Goal: Information Seeking & Learning: Learn about a topic

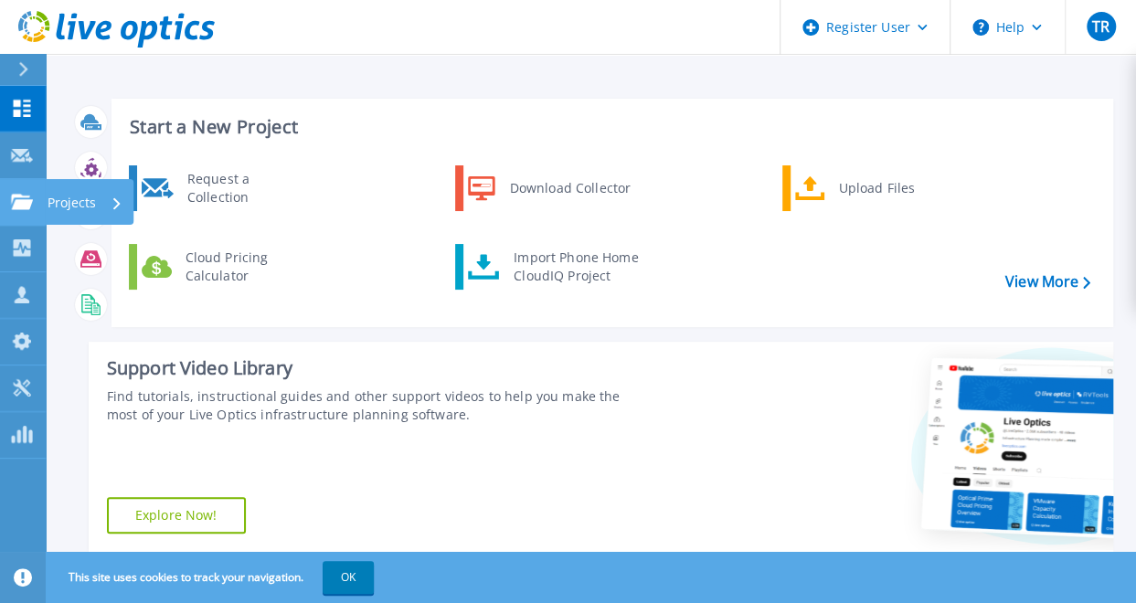
click at [24, 198] on icon at bounding box center [22, 202] width 22 height 16
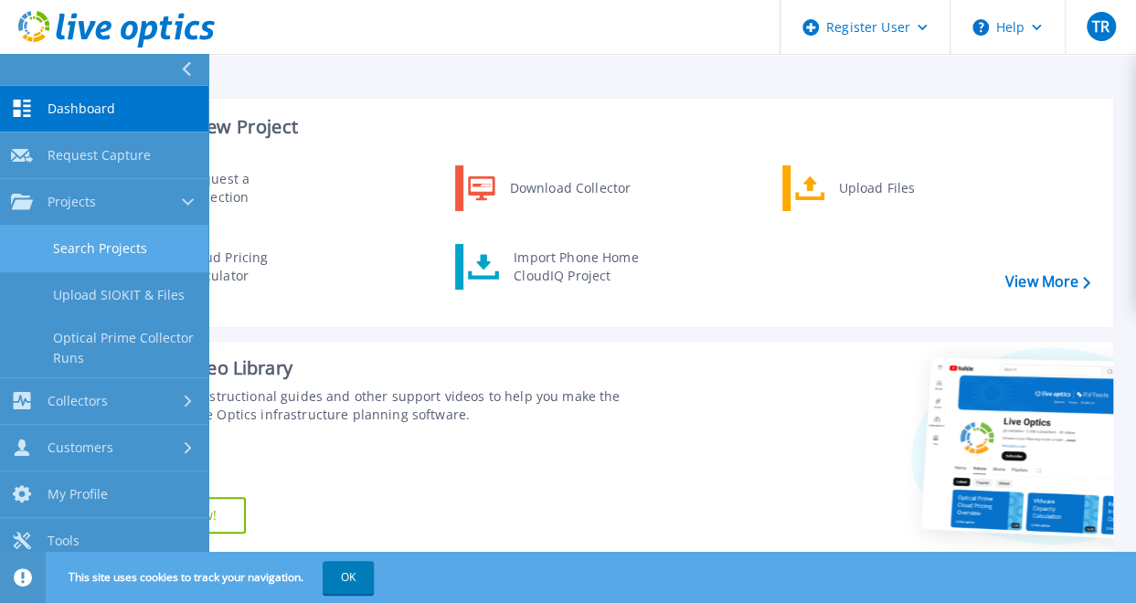
click at [97, 259] on link "Search Projects" at bounding box center [104, 249] width 208 height 47
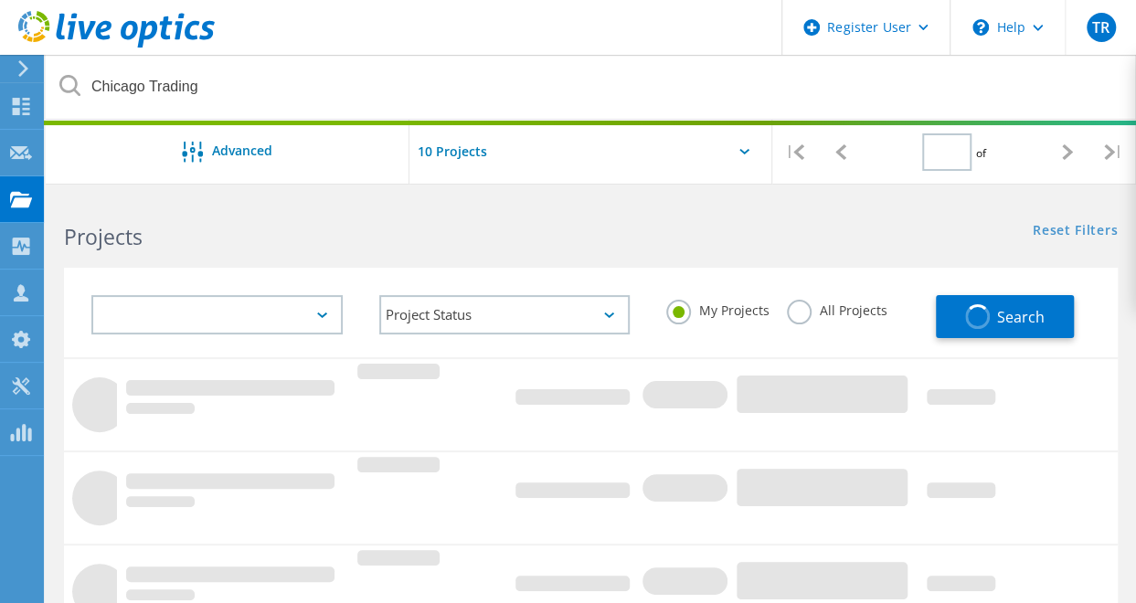
type input "1"
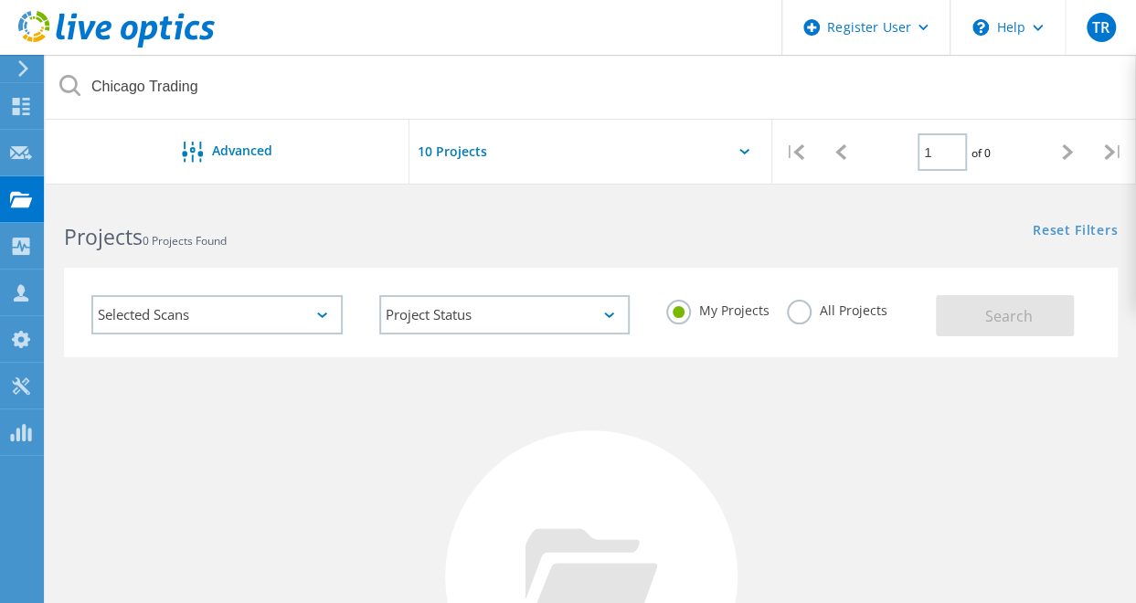
click at [796, 315] on label "All Projects" at bounding box center [837, 308] width 100 height 17
click at [0, 0] on input "All Projects" at bounding box center [0, 0] width 0 height 0
click at [974, 326] on button "Search" at bounding box center [1005, 315] width 138 height 41
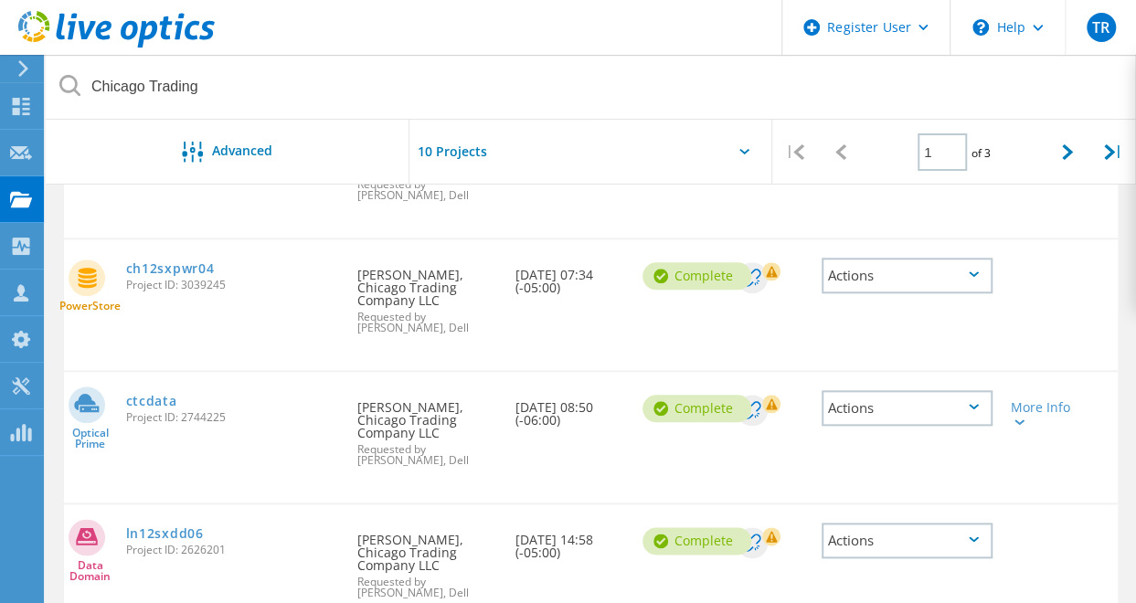
scroll to position [825, 0]
click at [153, 394] on link "ctcdata" at bounding box center [151, 400] width 51 height 13
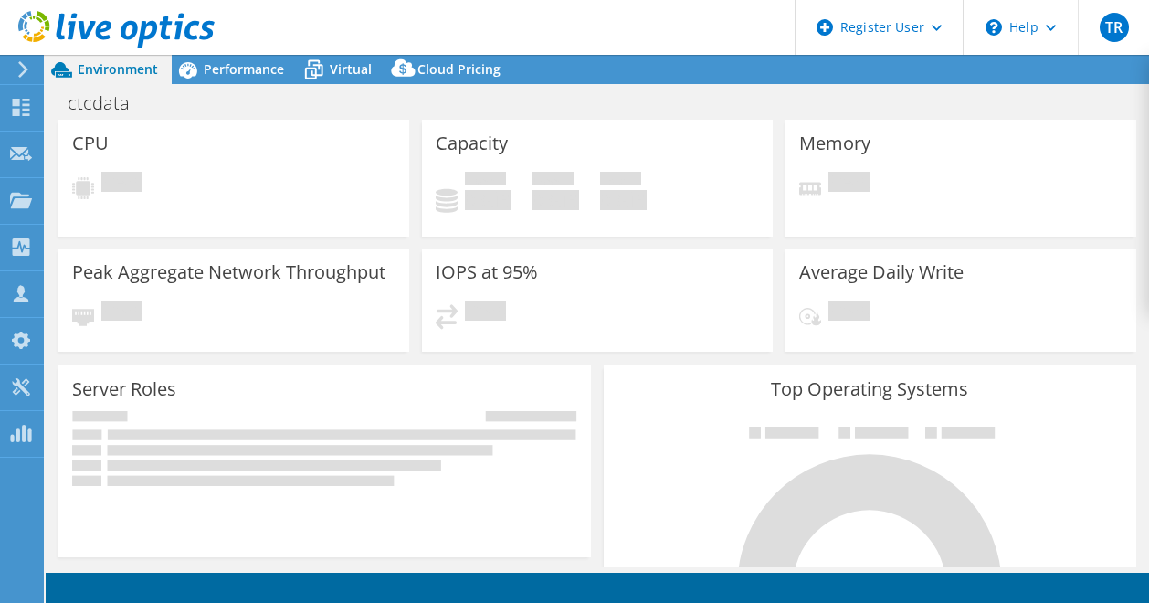
select select "USD"
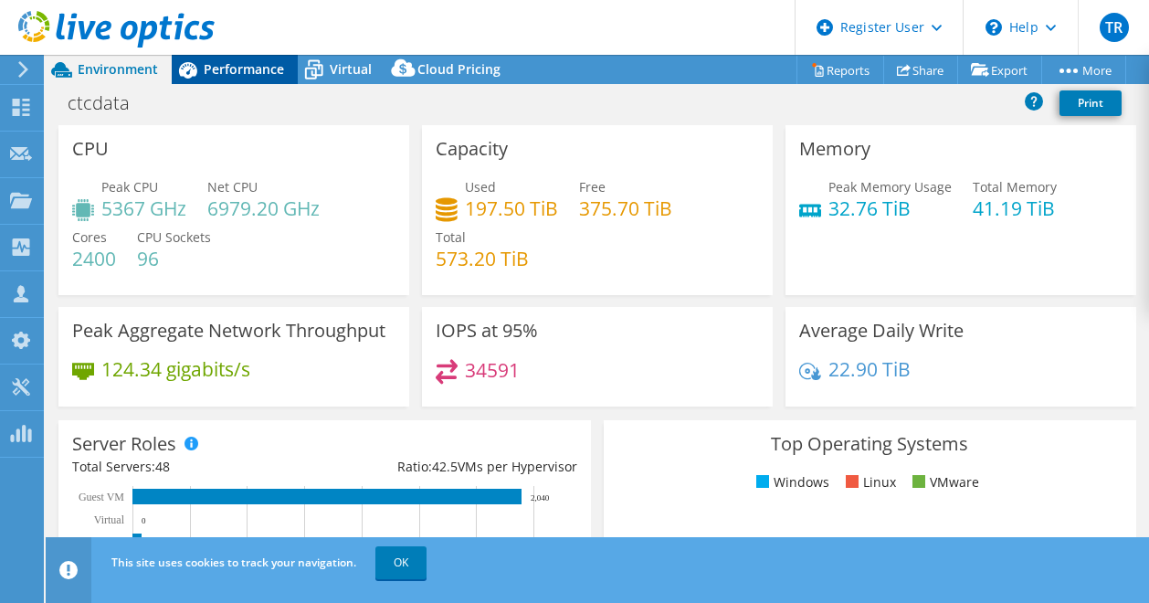
click at [245, 70] on span "Performance" at bounding box center [244, 68] width 80 height 17
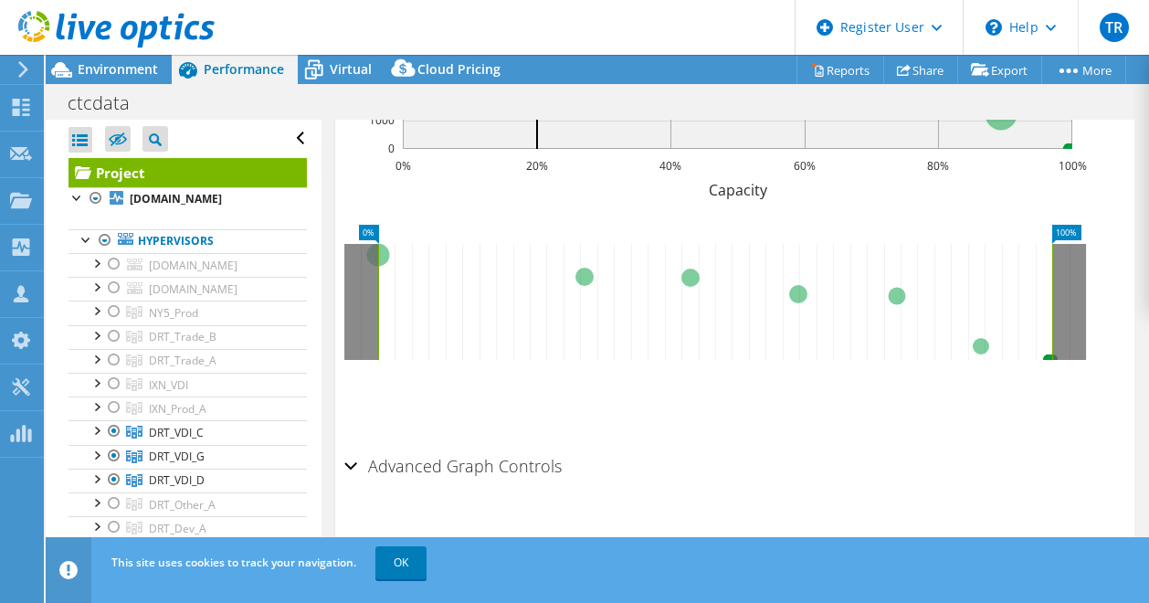
scroll to position [952, 0]
click at [362, 460] on h2 "Advanced Graph Controls" at bounding box center [452, 466] width 217 height 37
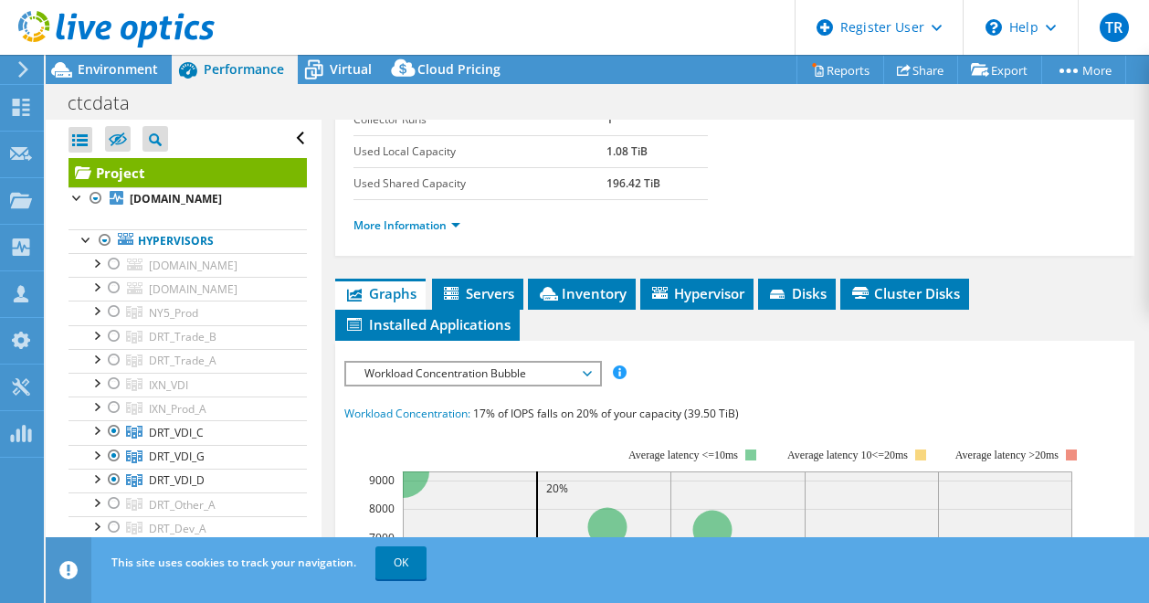
scroll to position [363, 0]
click at [800, 284] on span "Disks" at bounding box center [796, 293] width 59 height 18
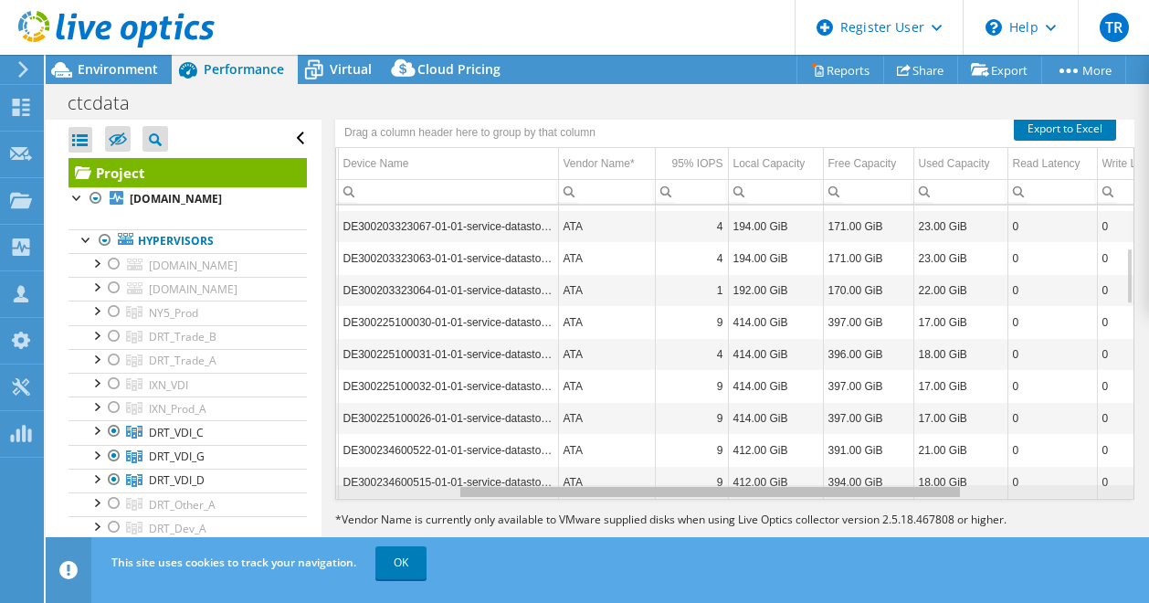
scroll to position [0, 218]
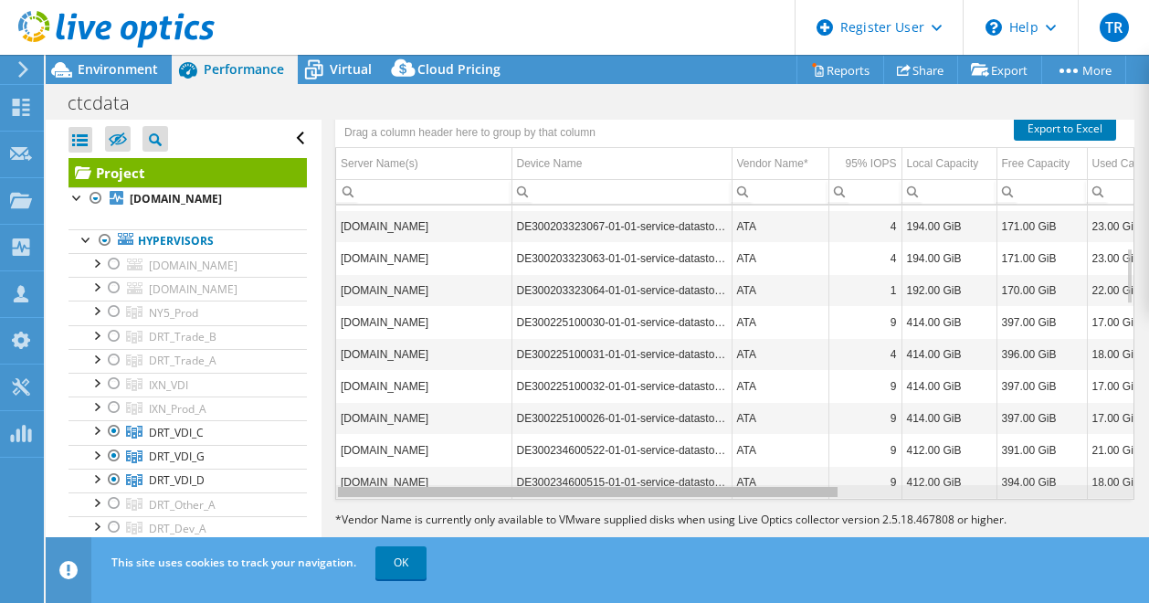
drag, startPoint x: 725, startPoint y: 483, endPoint x: 583, endPoint y: 516, distance: 145.4
click at [583, 516] on body "TR Dell User Todd Ruch Todd.Ruch@dell.com Dell My Profile Log Out \n Help Explo…" at bounding box center [574, 301] width 1149 height 603
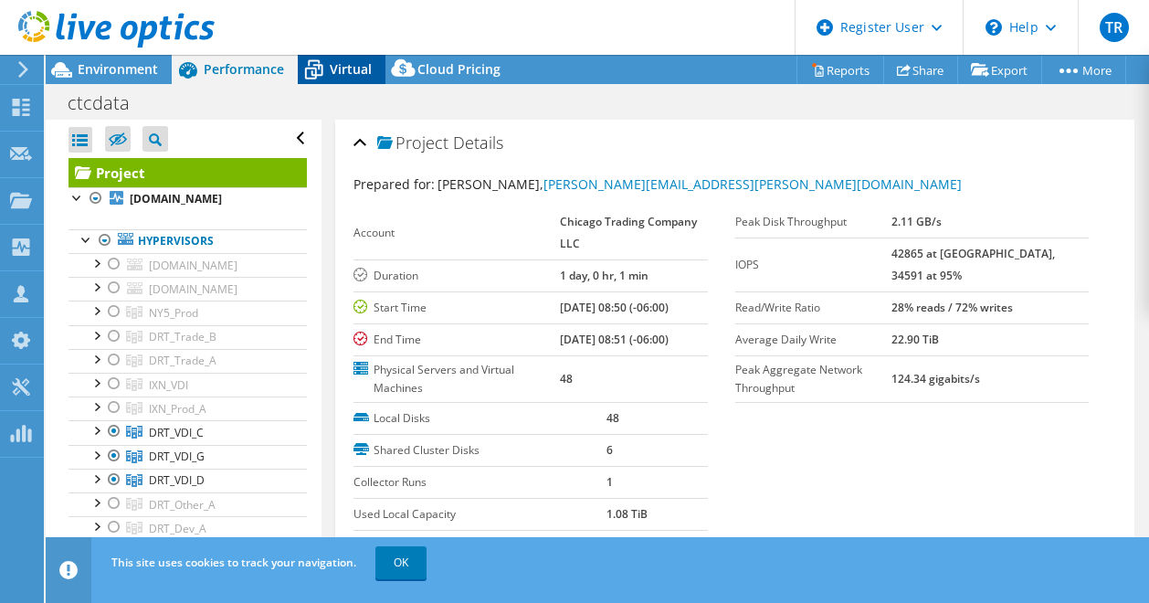
click at [320, 69] on icon at bounding box center [314, 70] width 32 height 32
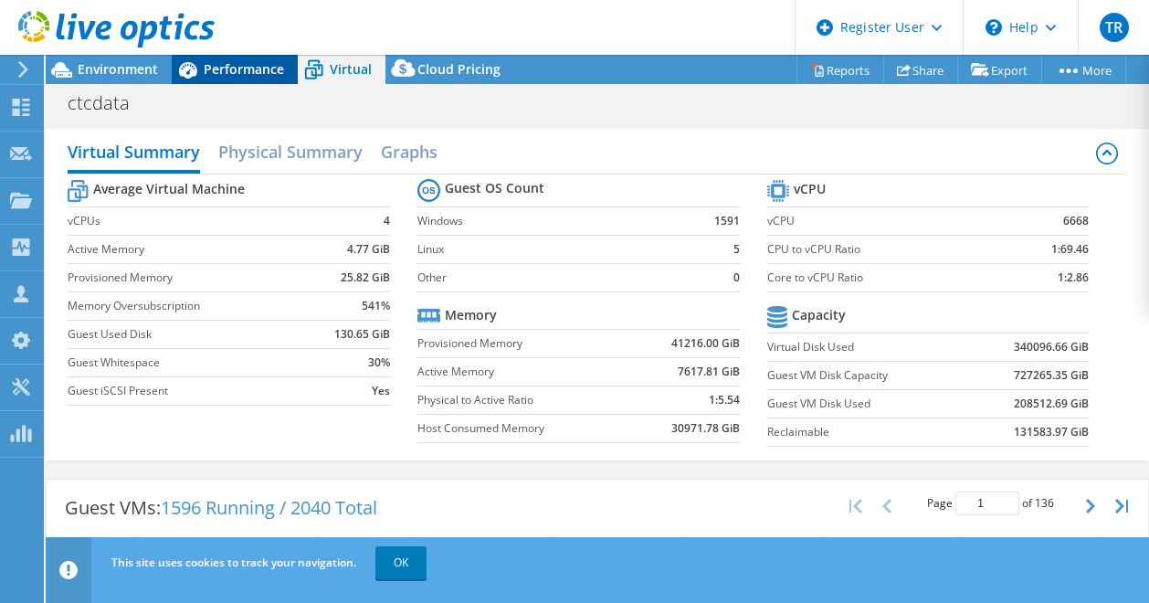
click at [247, 72] on span "Performance" at bounding box center [244, 68] width 80 height 17
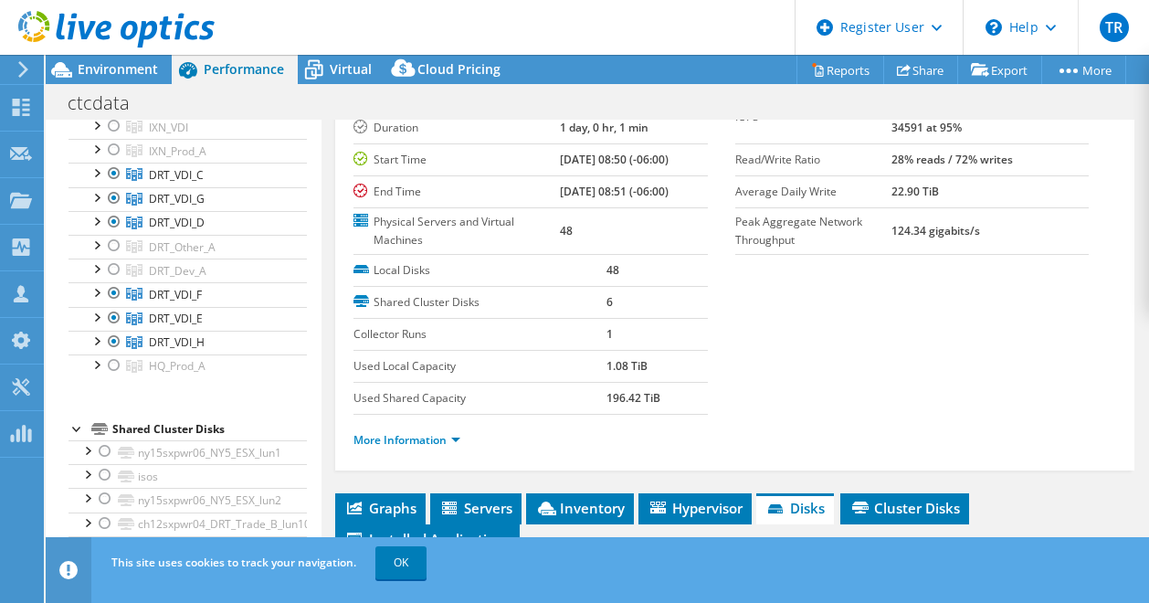
scroll to position [150, 0]
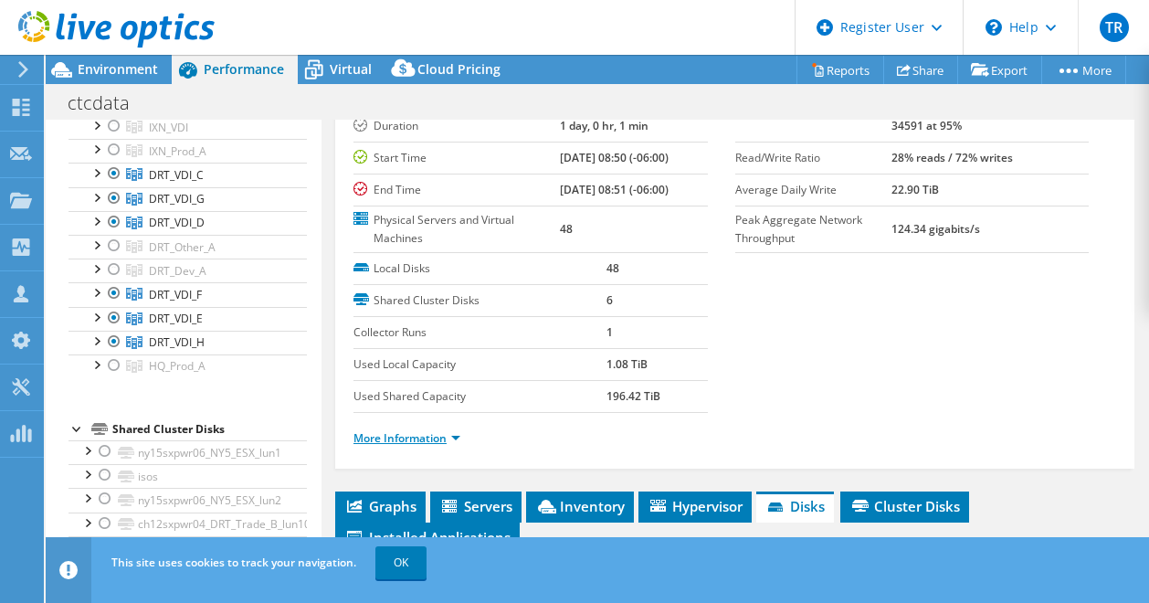
click at [450, 436] on link "More Information" at bounding box center [407, 438] width 107 height 16
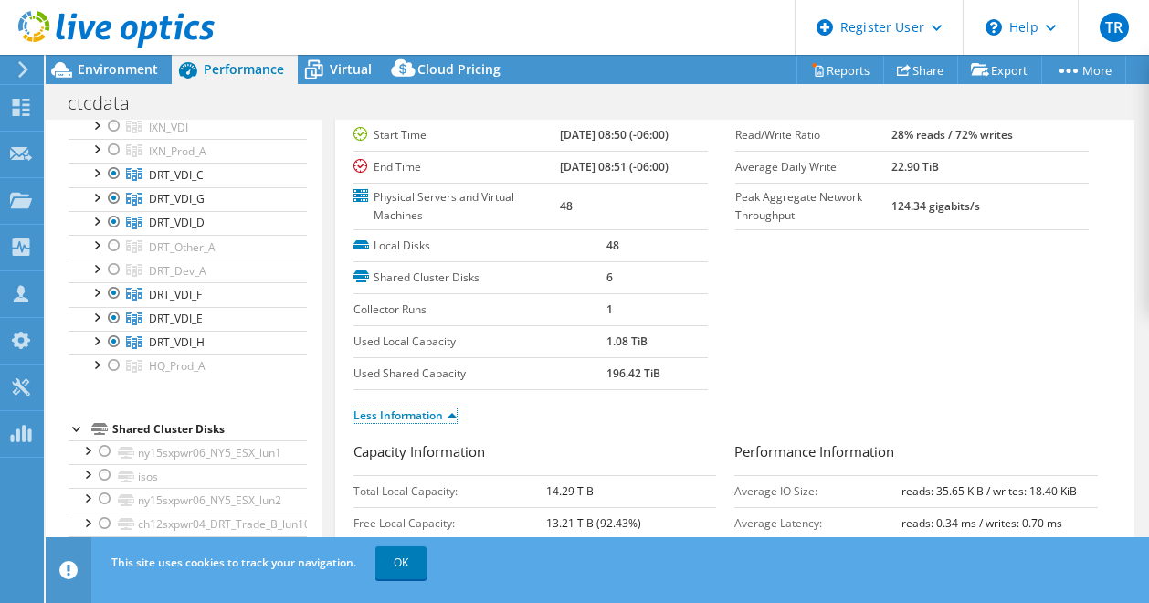
scroll to position [0, 0]
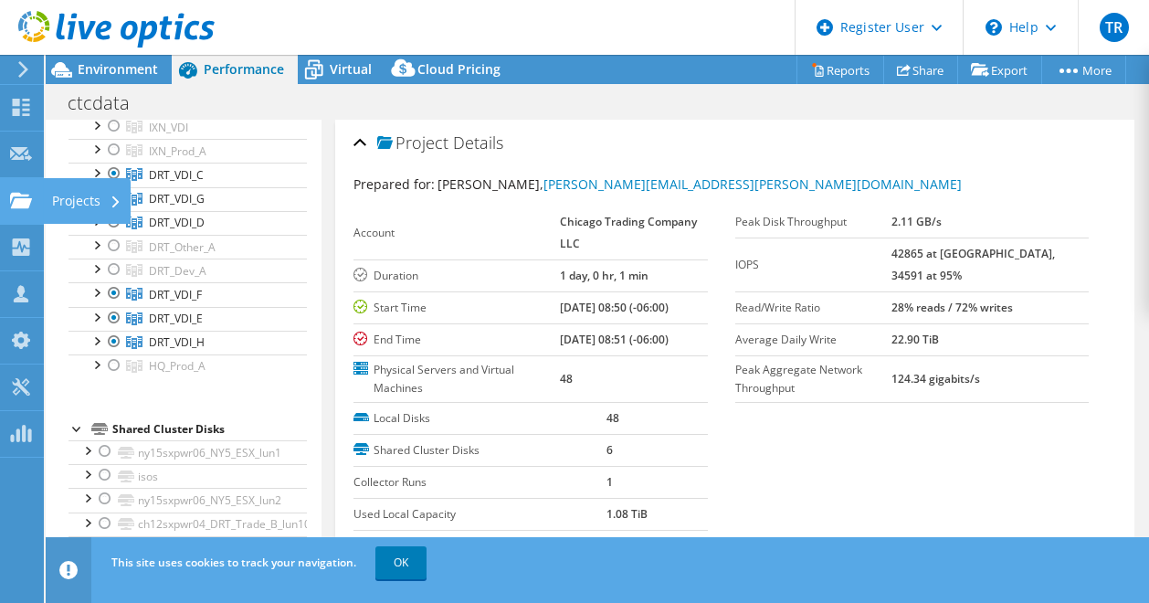
click at [26, 195] on use at bounding box center [21, 200] width 22 height 16
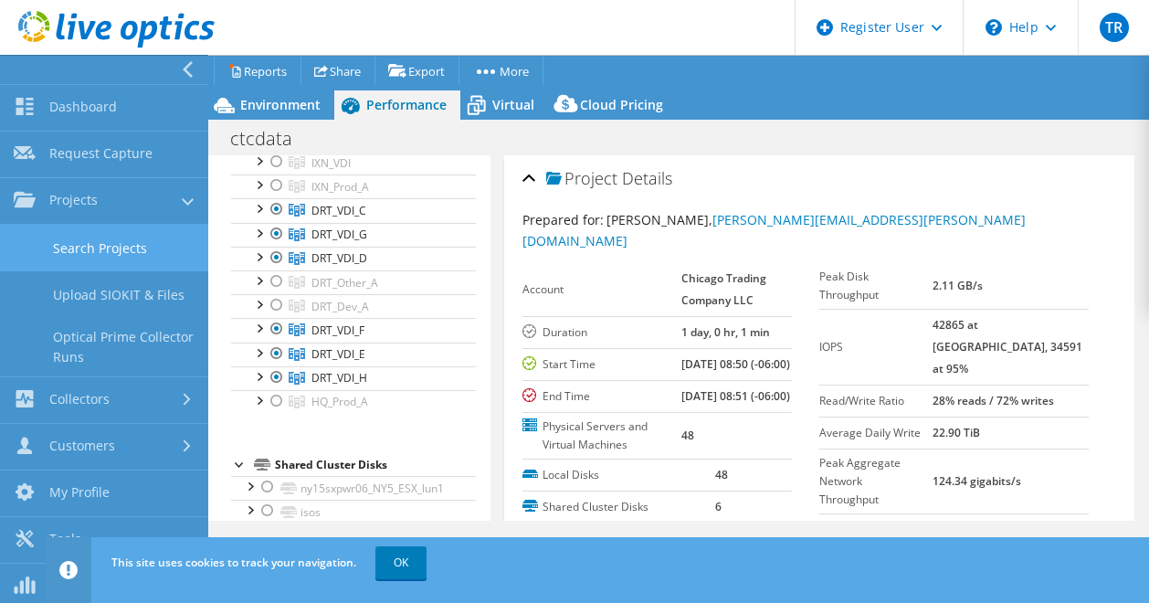
click at [97, 257] on link "Search Projects" at bounding box center [104, 248] width 208 height 47
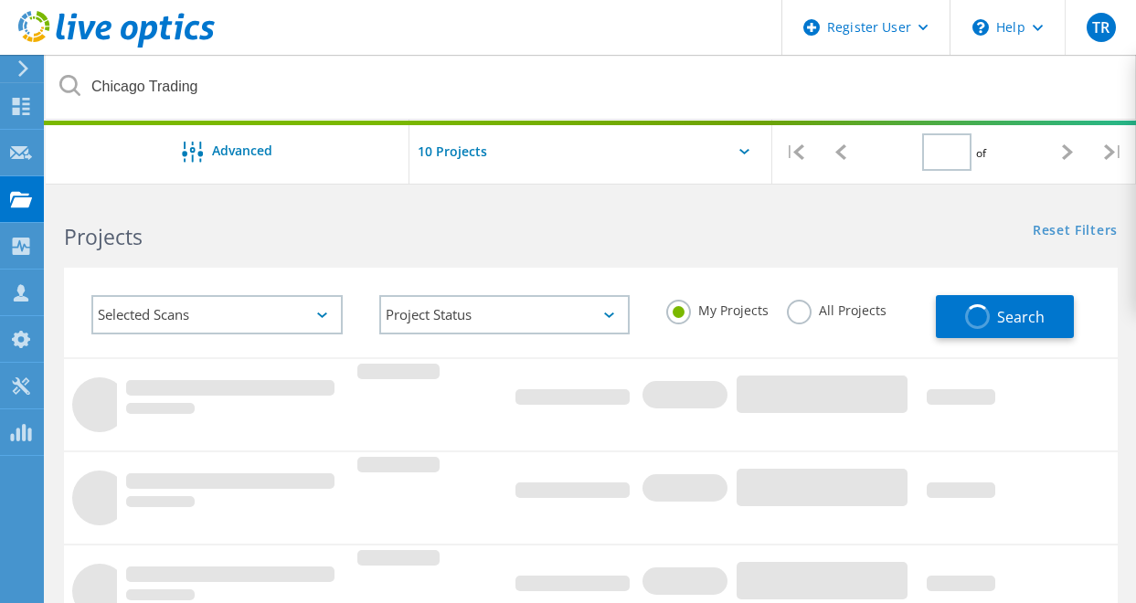
type input "1"
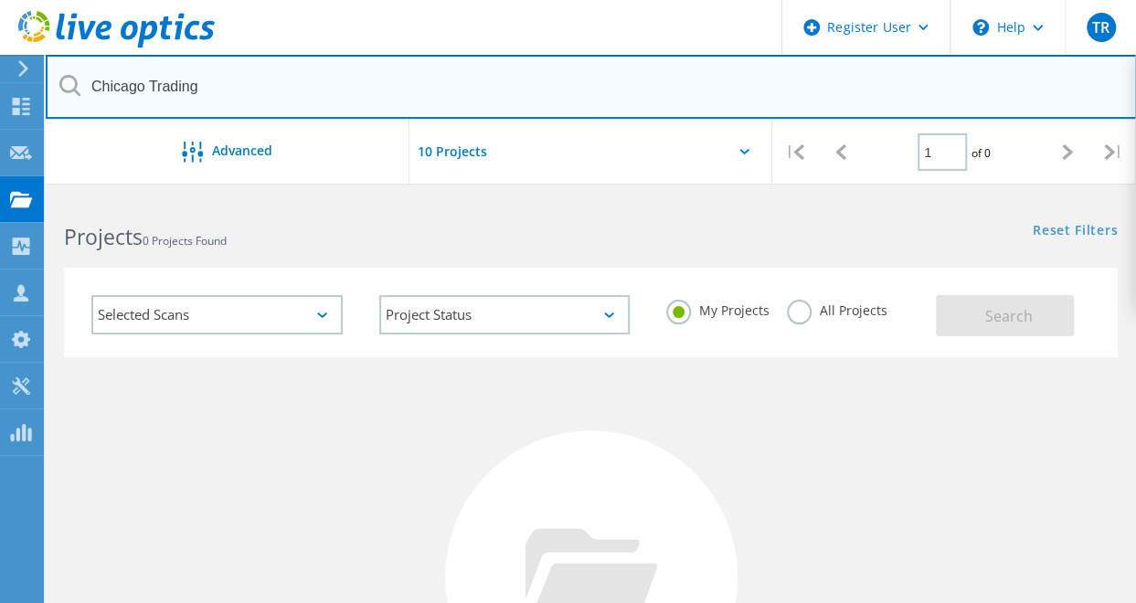
drag, startPoint x: 209, startPoint y: 89, endPoint x: 56, endPoint y: 78, distance: 153.9
click at [56, 78] on input "Chicago Trading" at bounding box center [591, 87] width 1091 height 64
drag, startPoint x: 219, startPoint y: 96, endPoint x: 53, endPoint y: 92, distance: 166.3
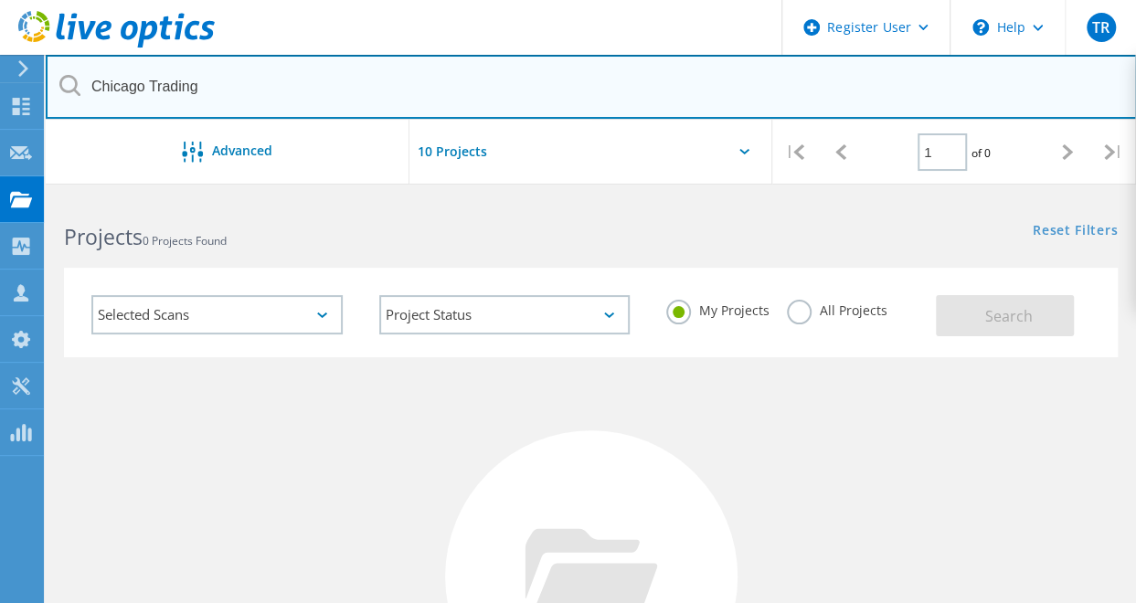
click at [53, 92] on input "Chicago Trading" at bounding box center [591, 87] width 1091 height 64
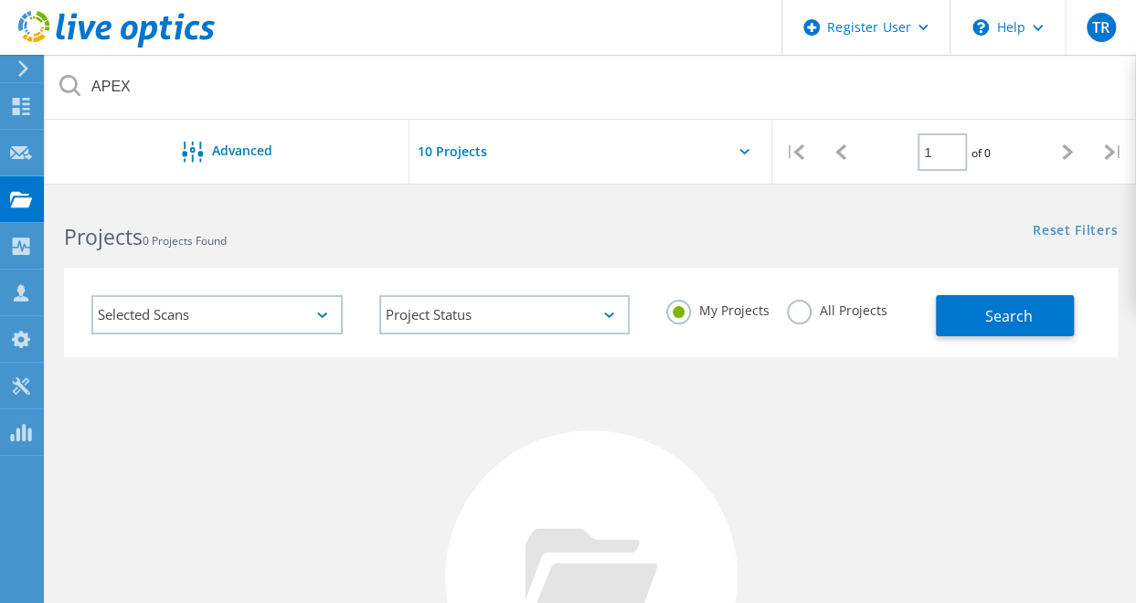
click at [795, 317] on label "All Projects" at bounding box center [837, 308] width 100 height 17
click at [0, 0] on input "All Projects" at bounding box center [0, 0] width 0 height 0
click at [1020, 321] on span "Search" at bounding box center [1009, 316] width 48 height 20
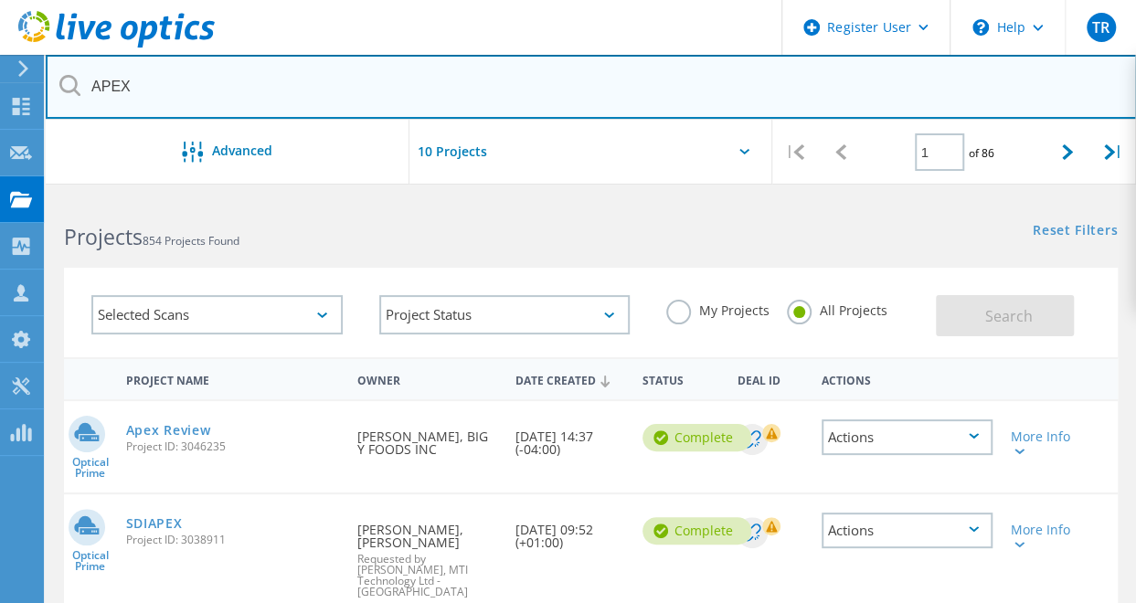
click at [232, 88] on input "APEX" at bounding box center [591, 87] width 1091 height 64
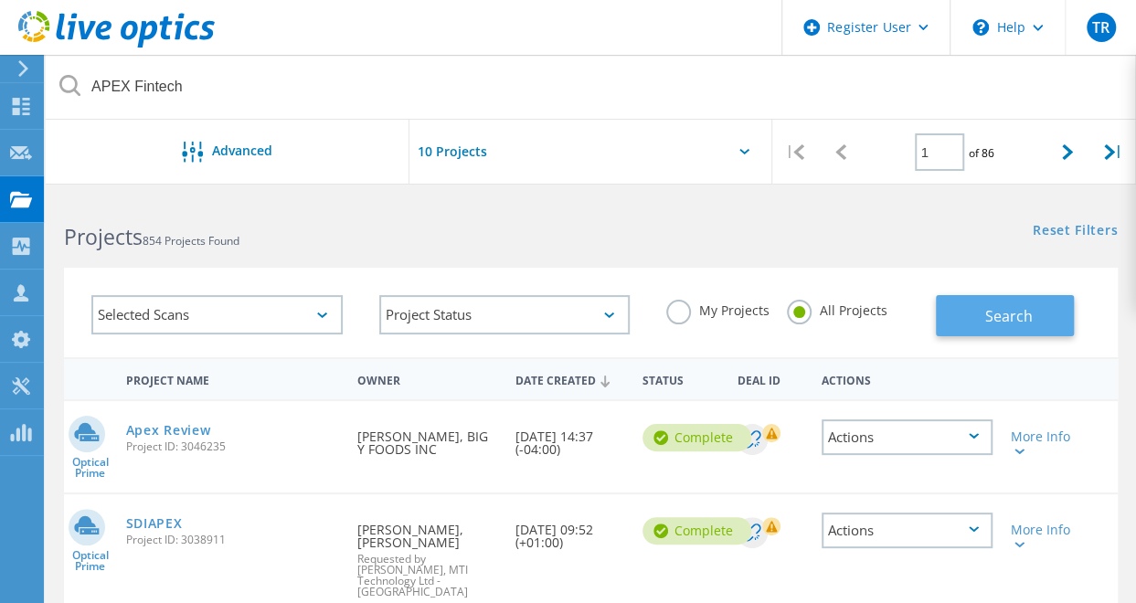
click at [996, 319] on span "Search" at bounding box center [1009, 316] width 48 height 20
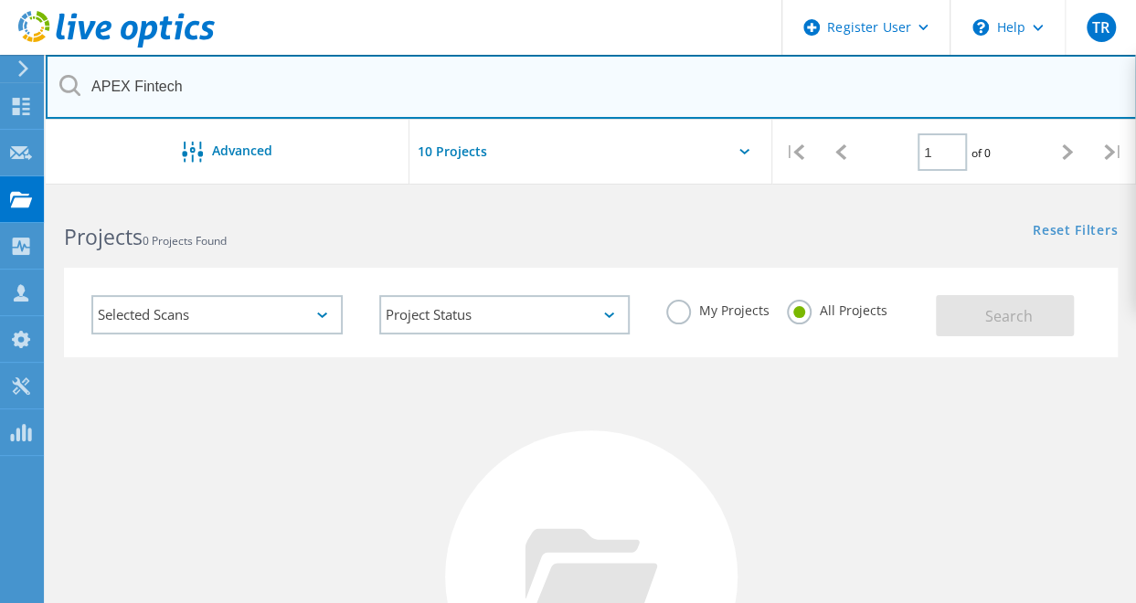
click at [197, 93] on input "APEX Fintech" at bounding box center [591, 87] width 1091 height 64
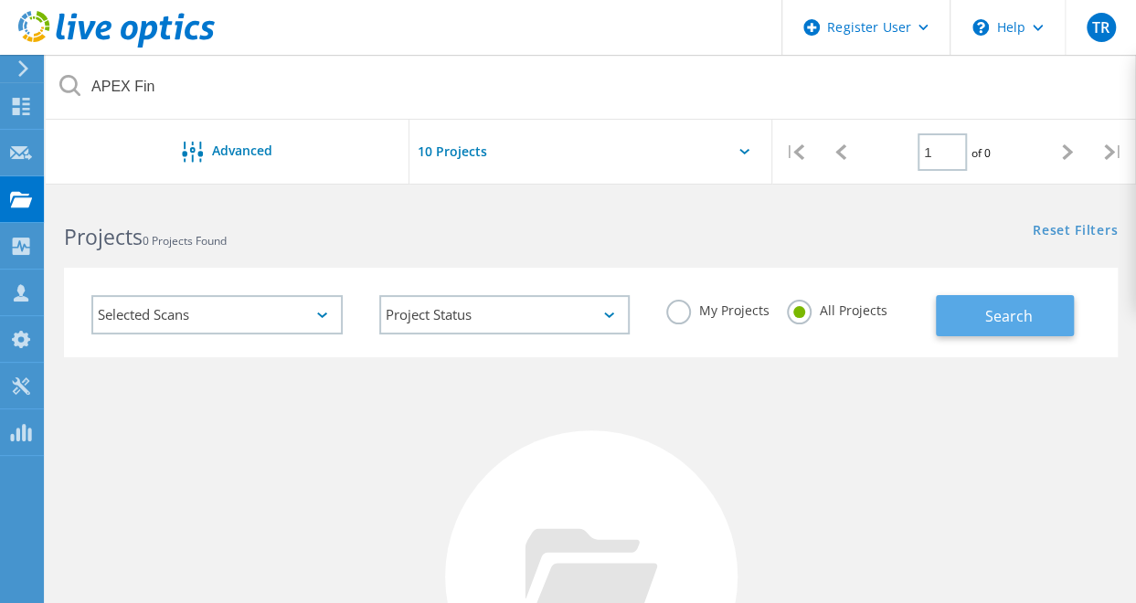
click at [1010, 308] on span "Search" at bounding box center [1009, 316] width 48 height 20
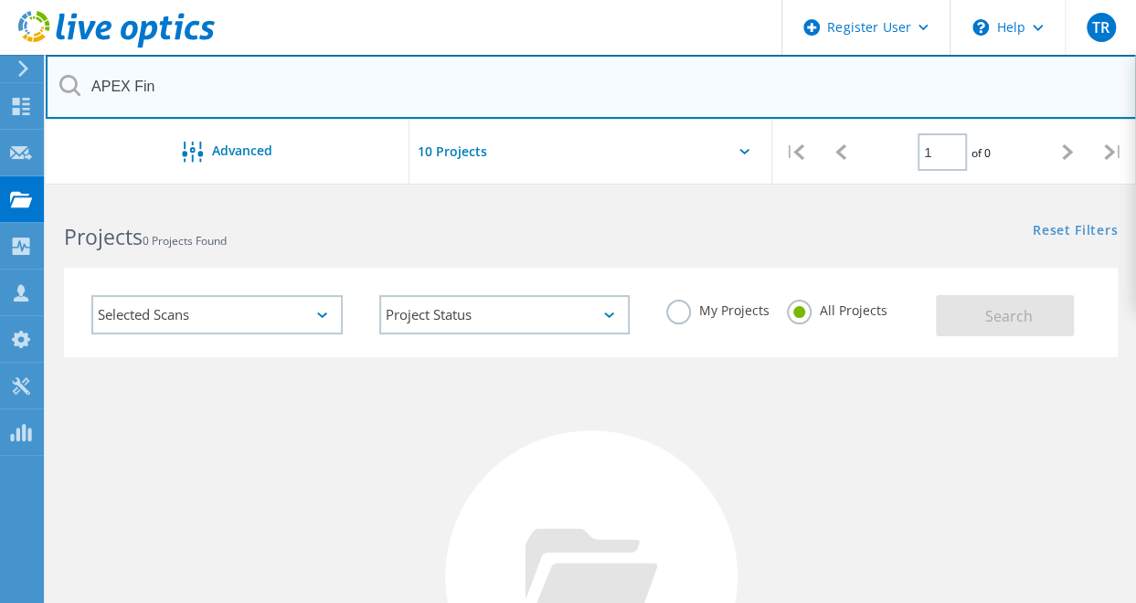
click at [250, 93] on input "APEX Fin" at bounding box center [591, 87] width 1091 height 64
type input "APEX clearing"
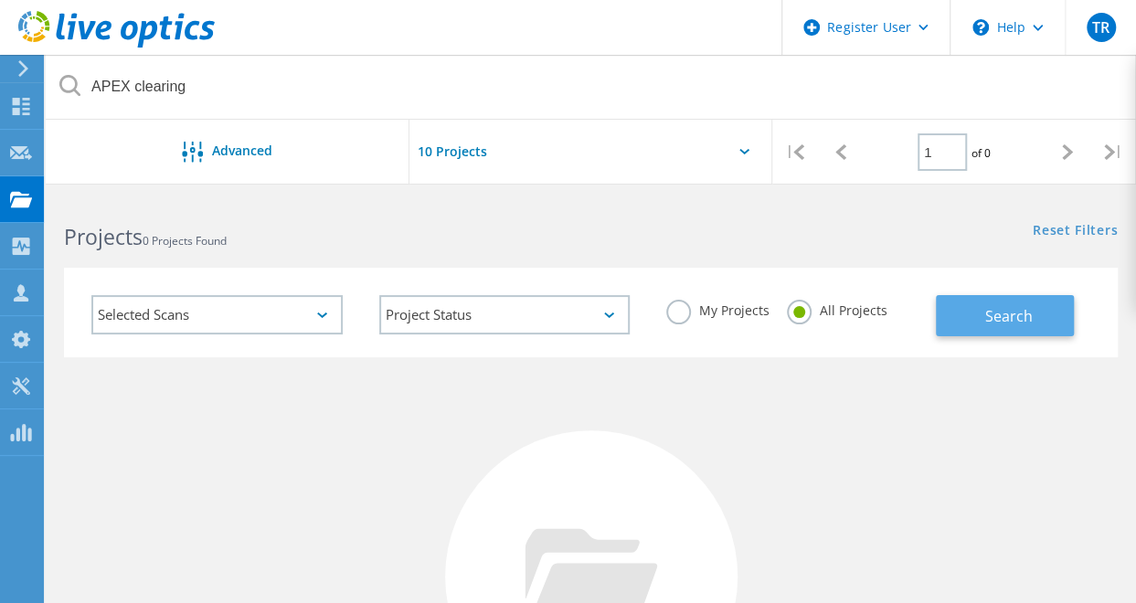
click at [996, 307] on span "Search" at bounding box center [1009, 316] width 48 height 20
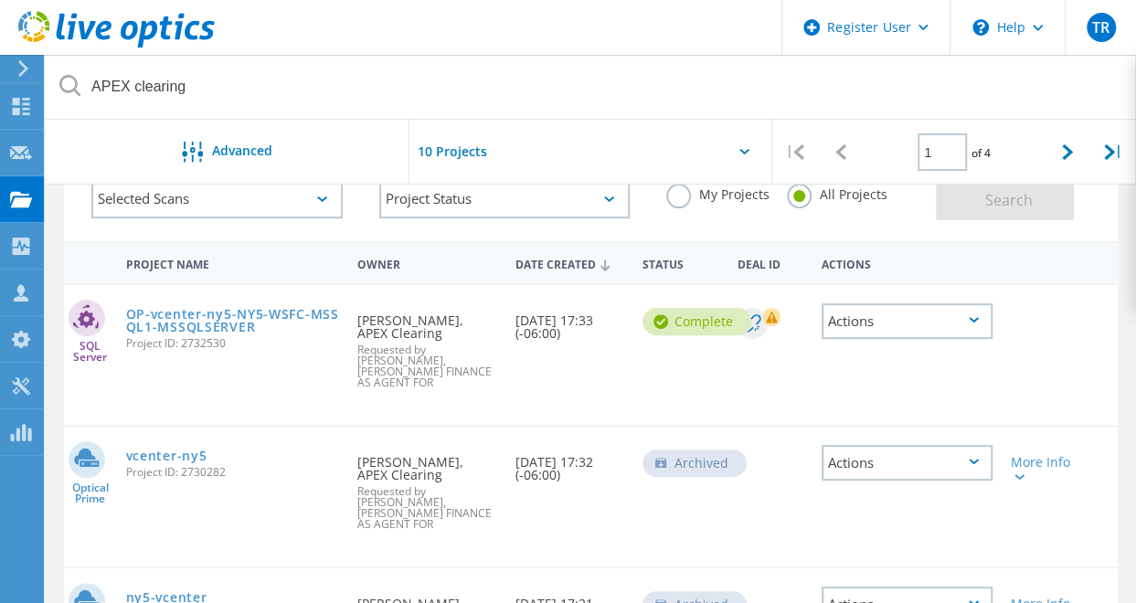
scroll to position [115, 0]
click at [185, 323] on link "OP-vcenter-ny5-NY5-WSFC-MSSQL1-MSSQLSERVER" at bounding box center [233, 322] width 214 height 26
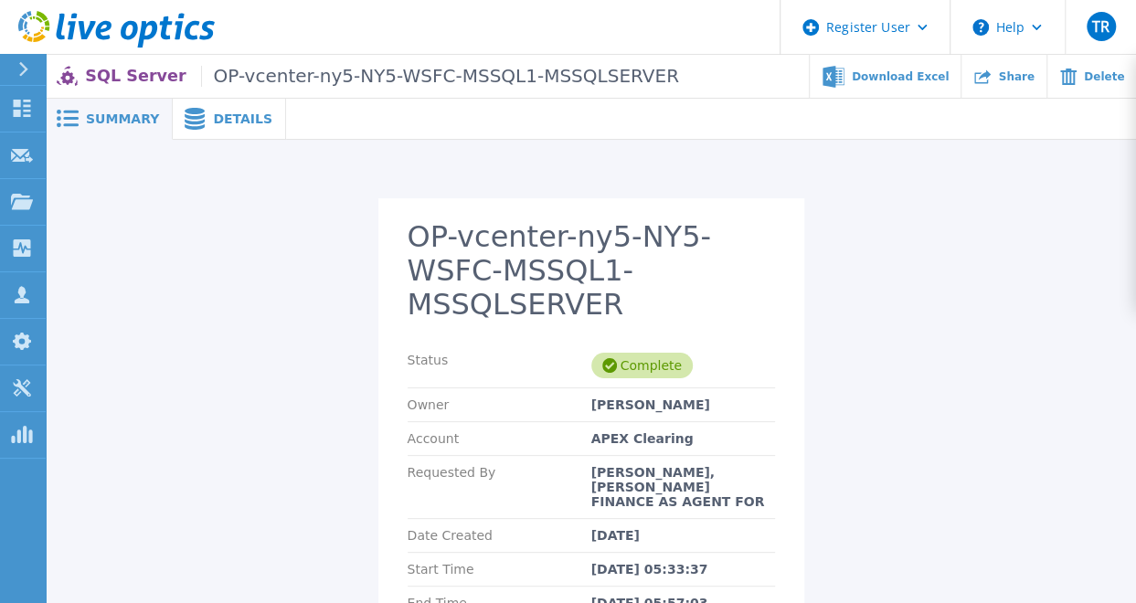
click at [213, 114] on span "Details" at bounding box center [242, 118] width 59 height 13
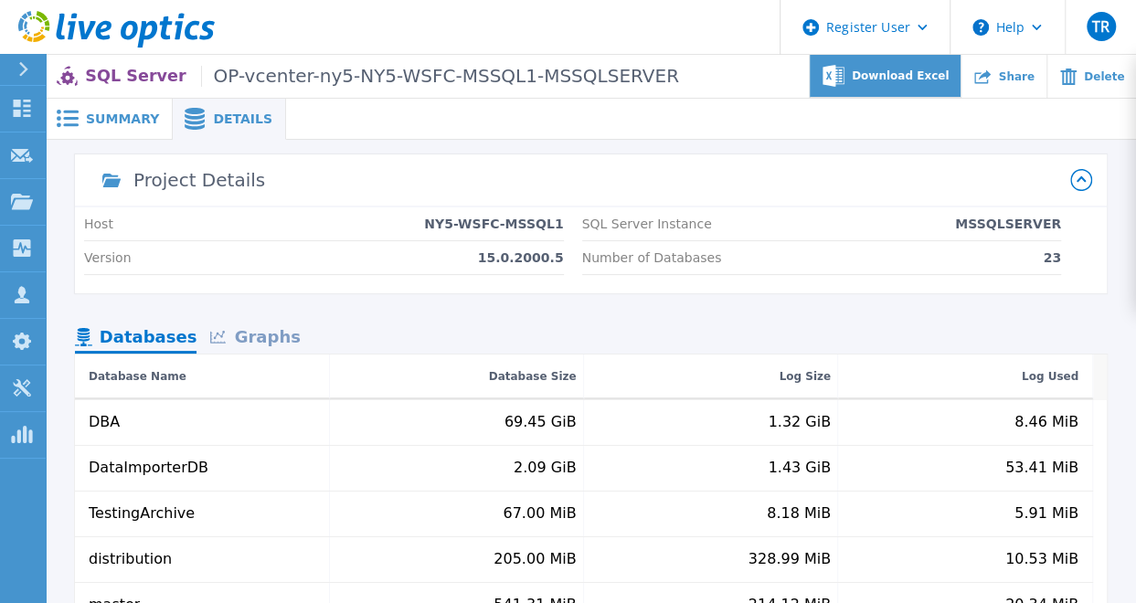
click at [899, 72] on span "Download Excel" at bounding box center [900, 75] width 97 height 11
click at [251, 340] on div "Graphs" at bounding box center [254, 339] width 117 height 32
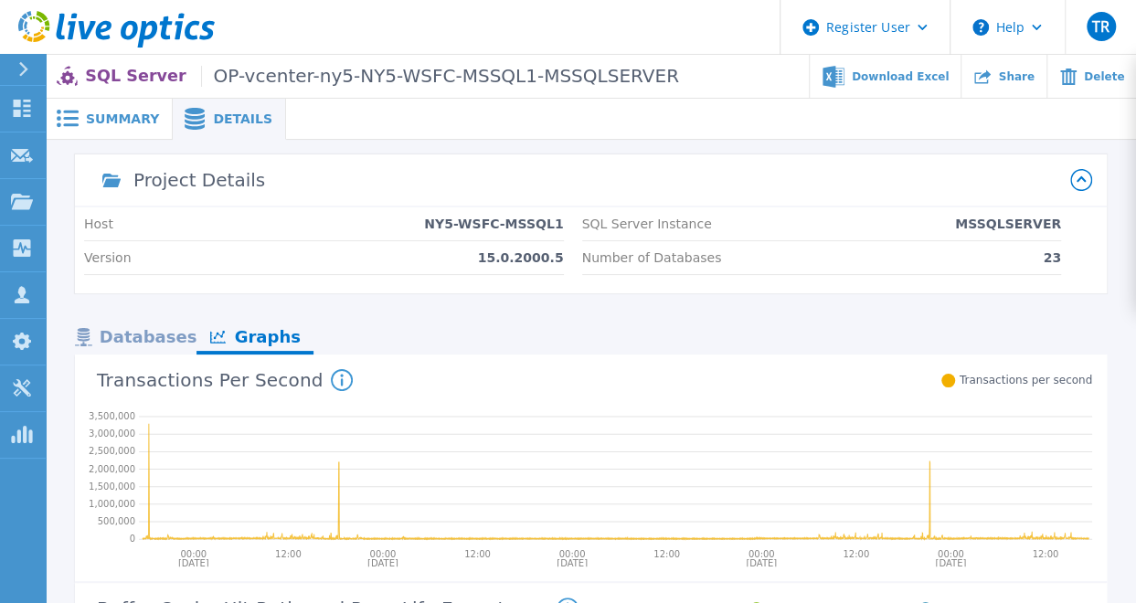
click at [132, 341] on div "Databases" at bounding box center [136, 339] width 122 height 32
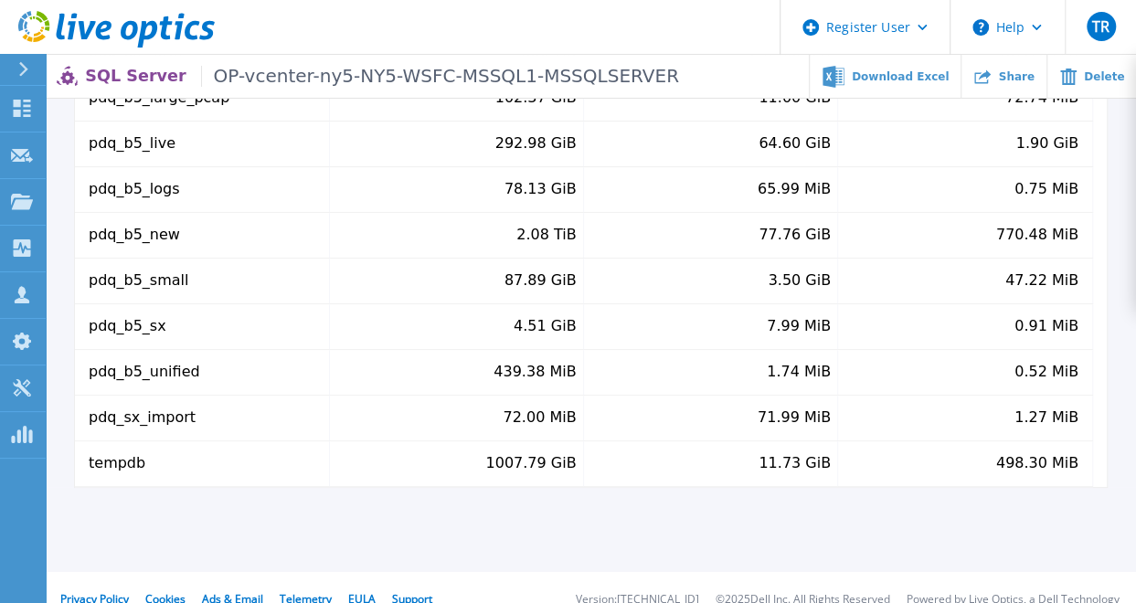
scroll to position [433, 0]
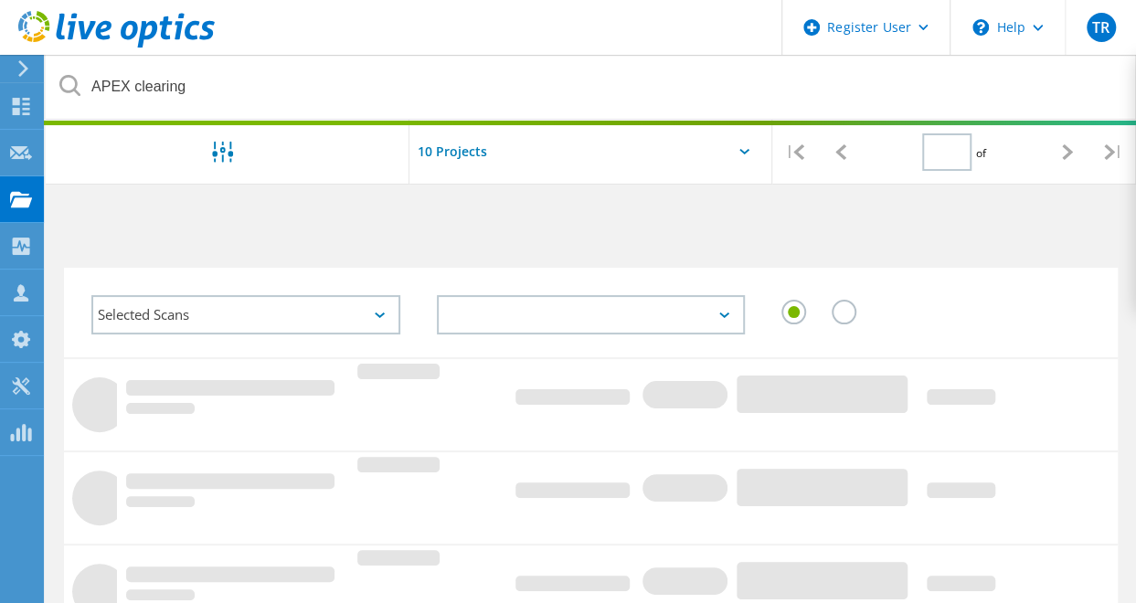
type input "1"
